Goal: Find specific page/section: Find specific page/section

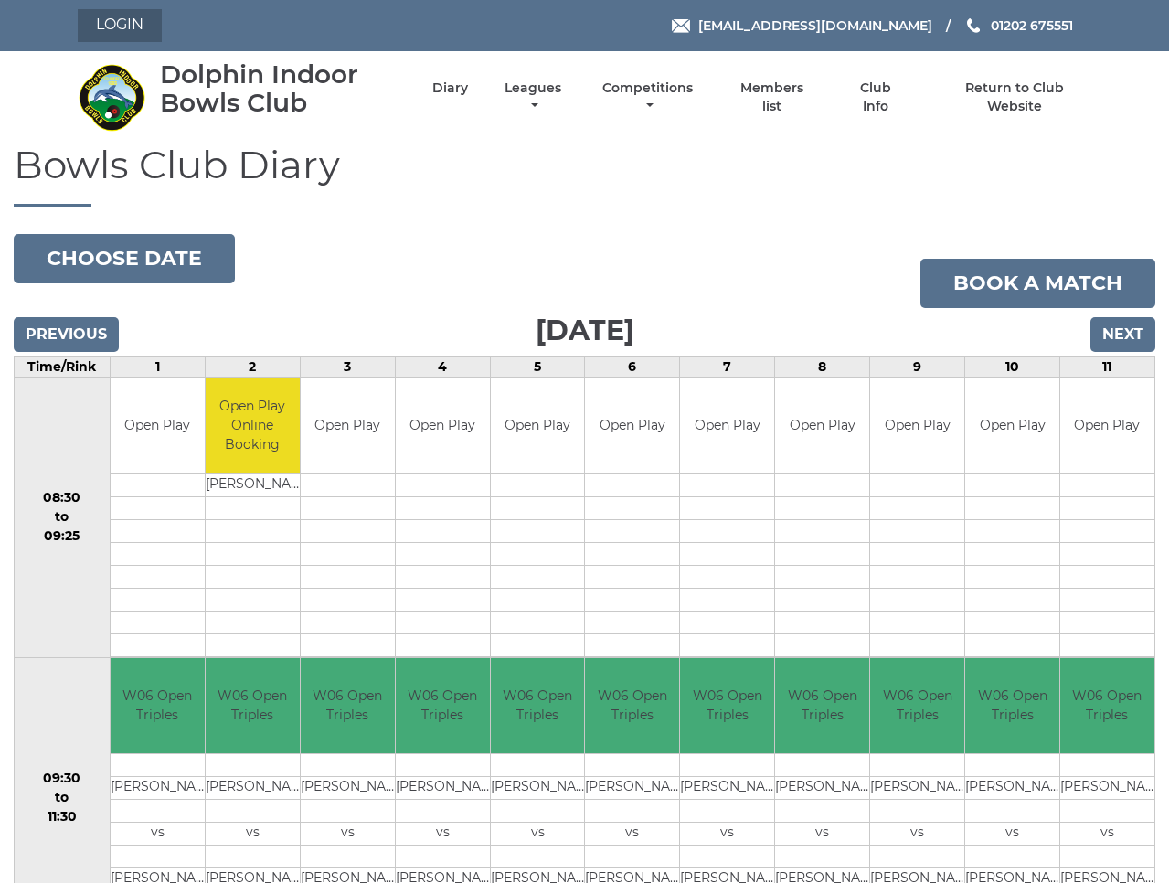
click at [124, 24] on link "Login" at bounding box center [120, 25] width 84 height 33
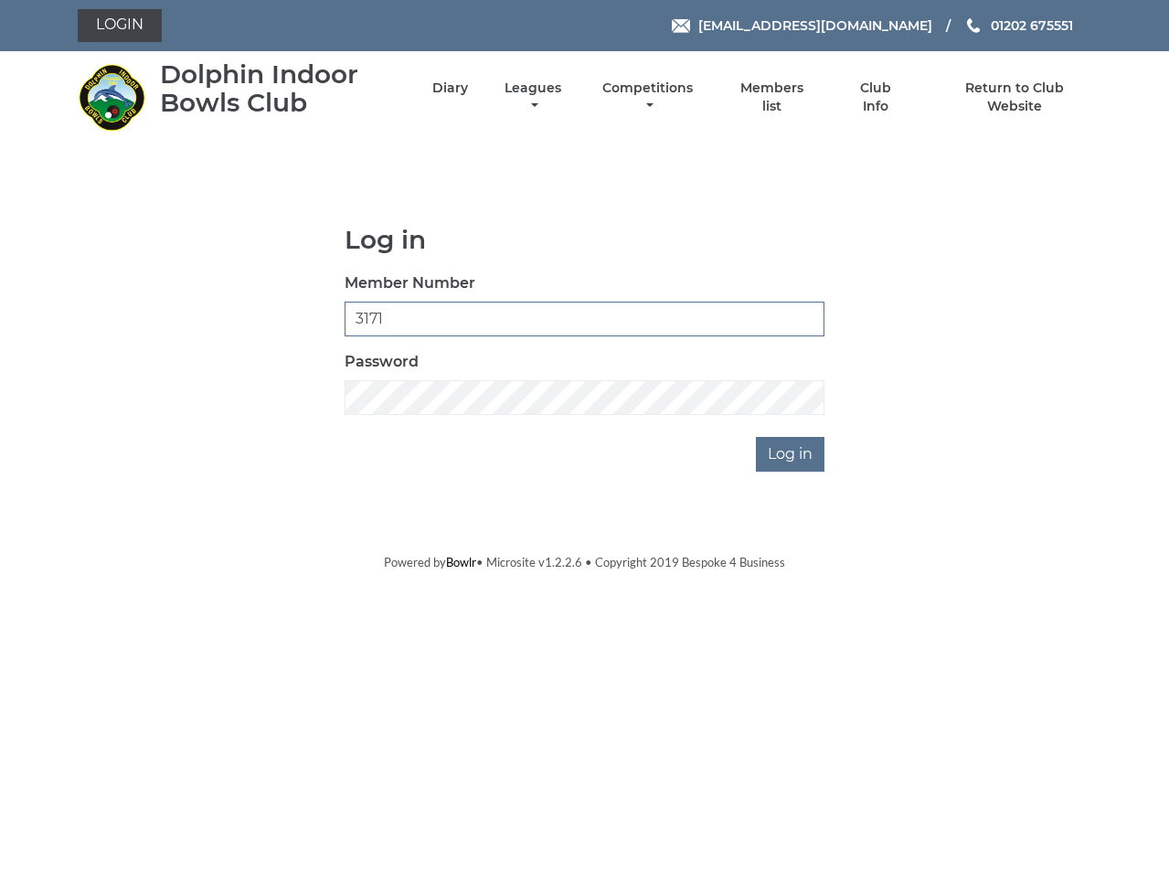
type input "3171"
click at [792, 453] on input "Log in" at bounding box center [790, 454] width 69 height 35
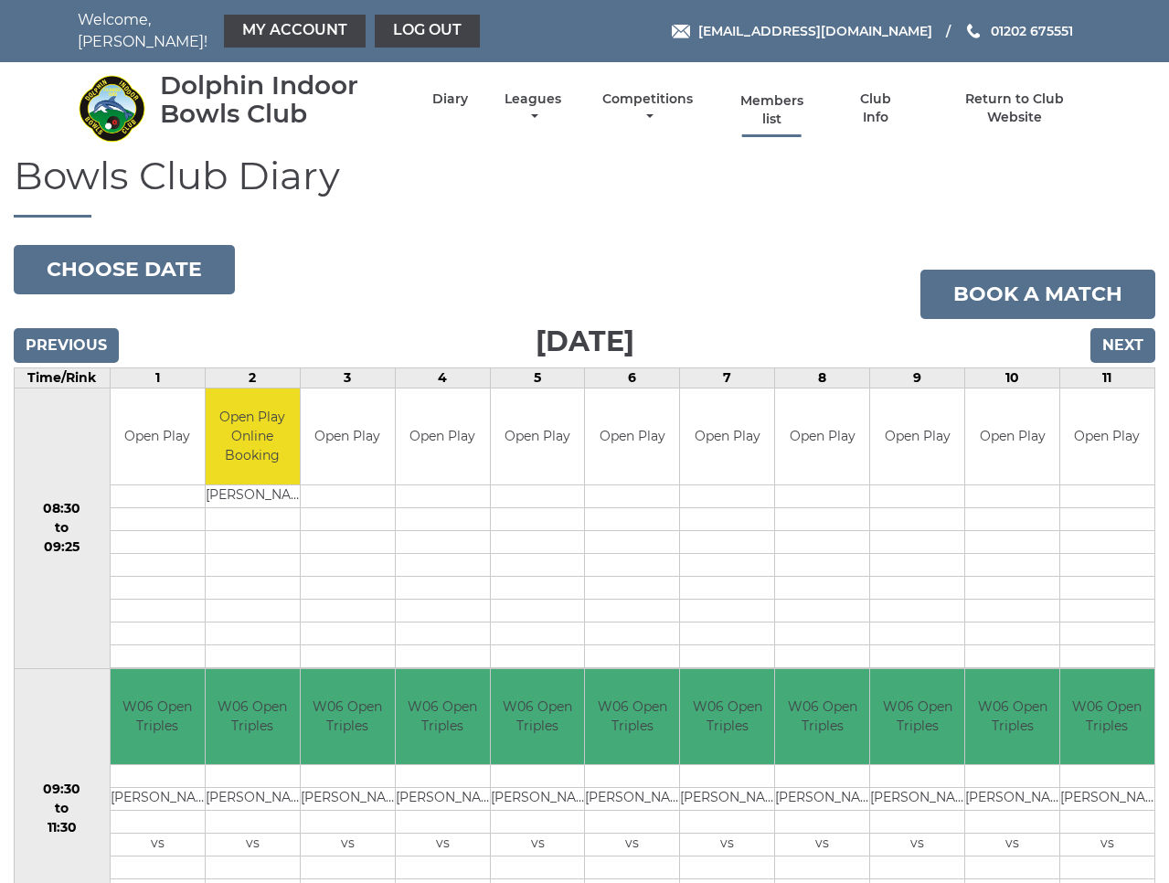
click at [797, 102] on link "Members list" at bounding box center [771, 110] width 84 height 36
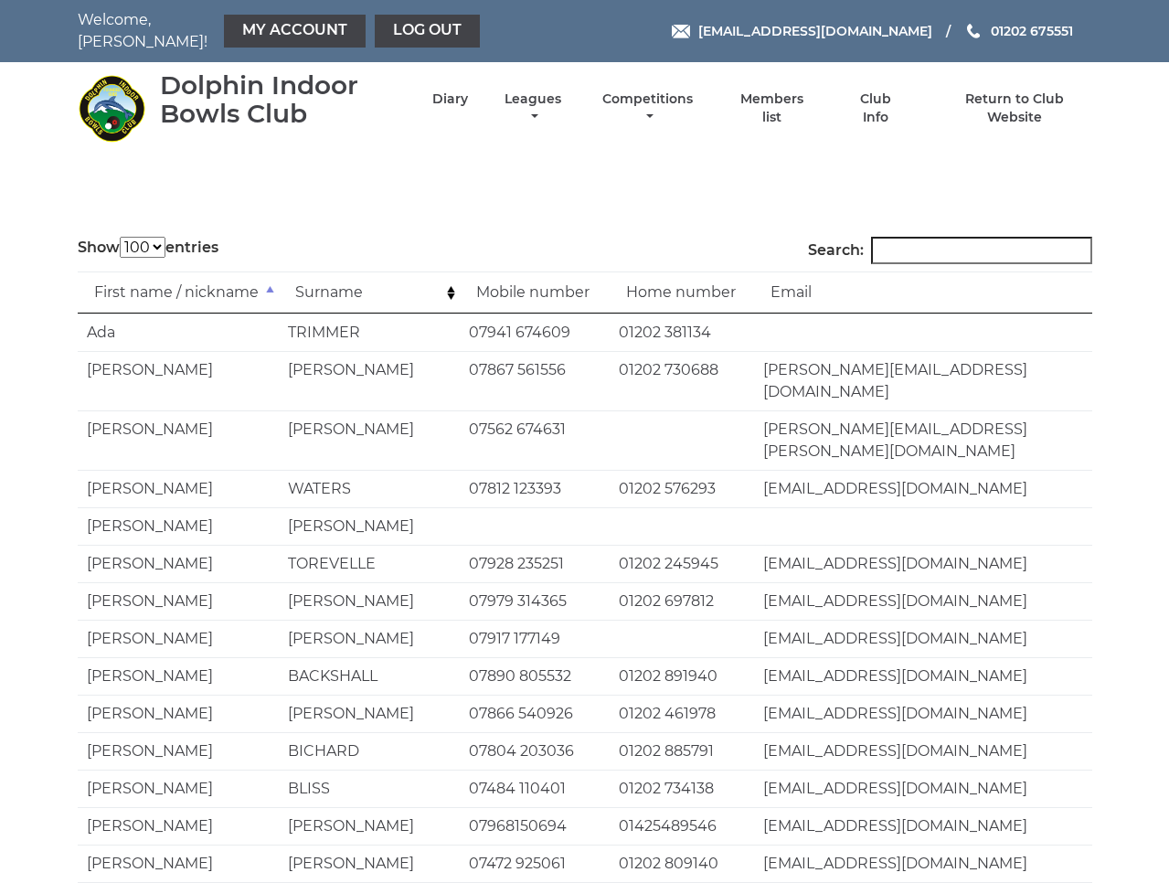
select select "100"
click at [950, 243] on input "Search:" at bounding box center [981, 250] width 221 height 27
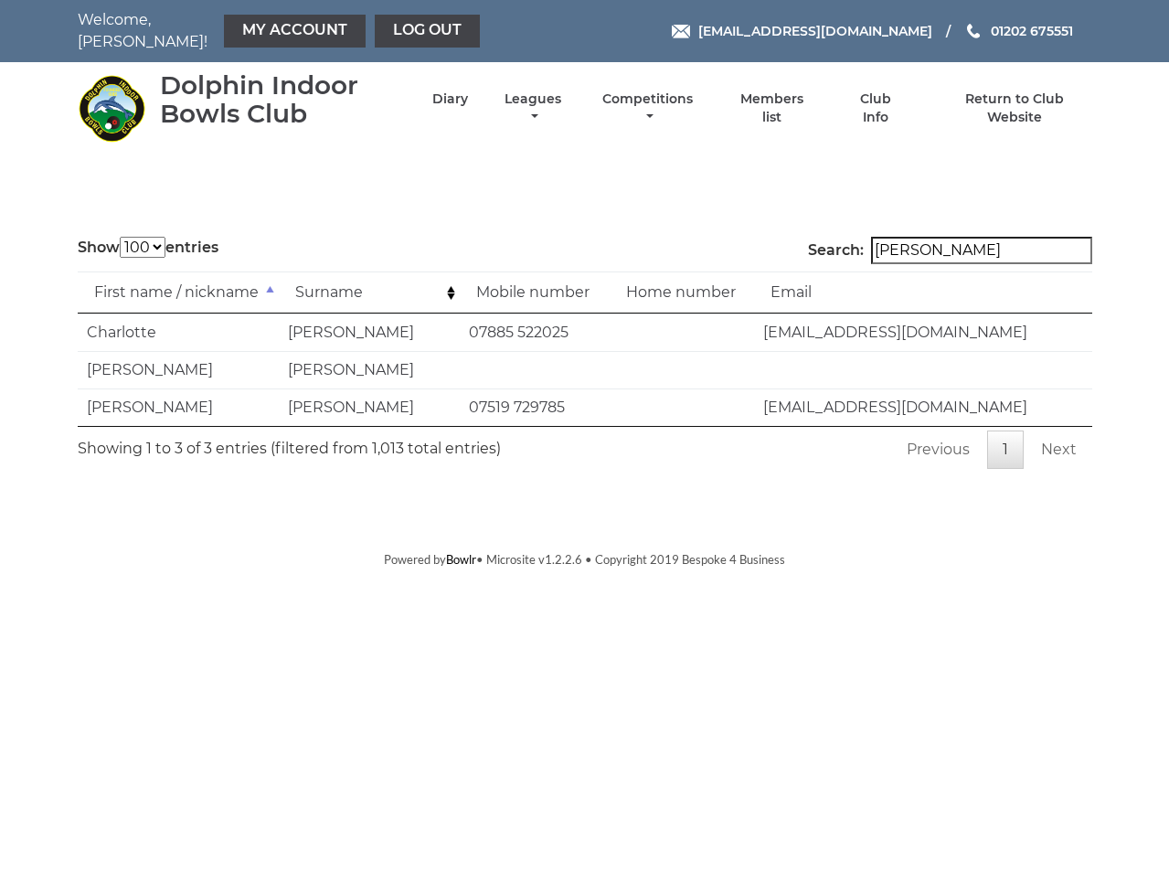
type input "Tilley"
